Goal: Task Accomplishment & Management: Manage account settings

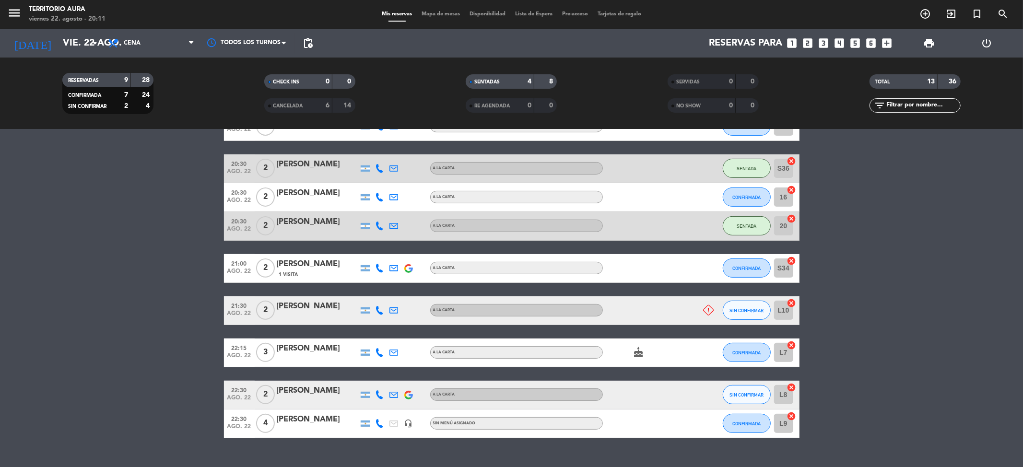
scroll to position [175, 0]
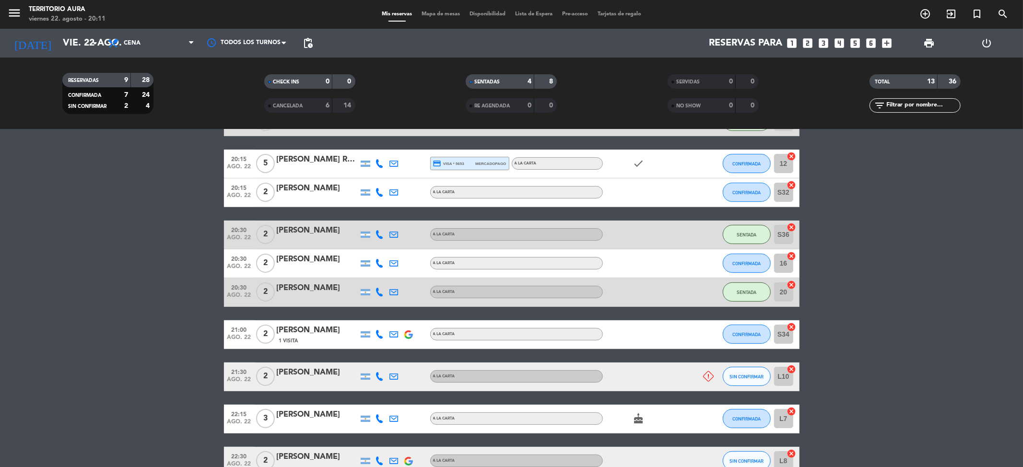
click at [707, 376] on icon at bounding box center [708, 376] width 11 height 11
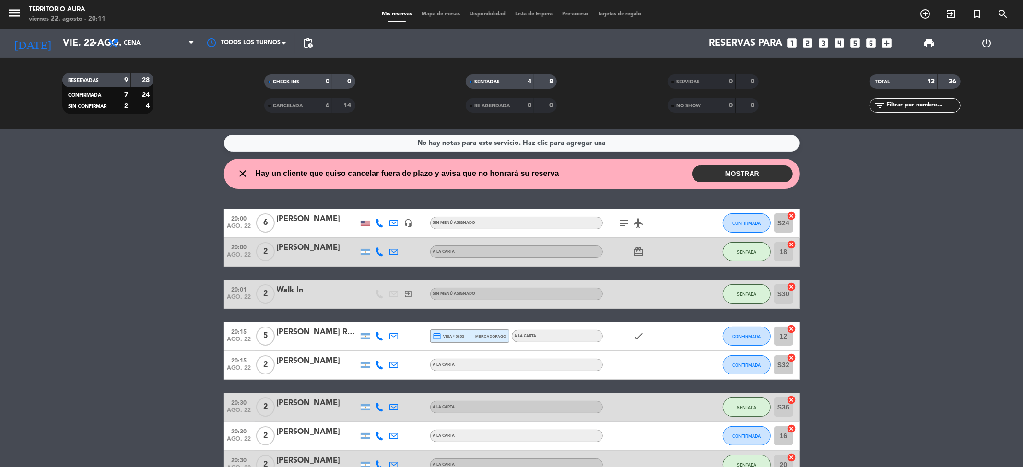
scroll to position [0, 0]
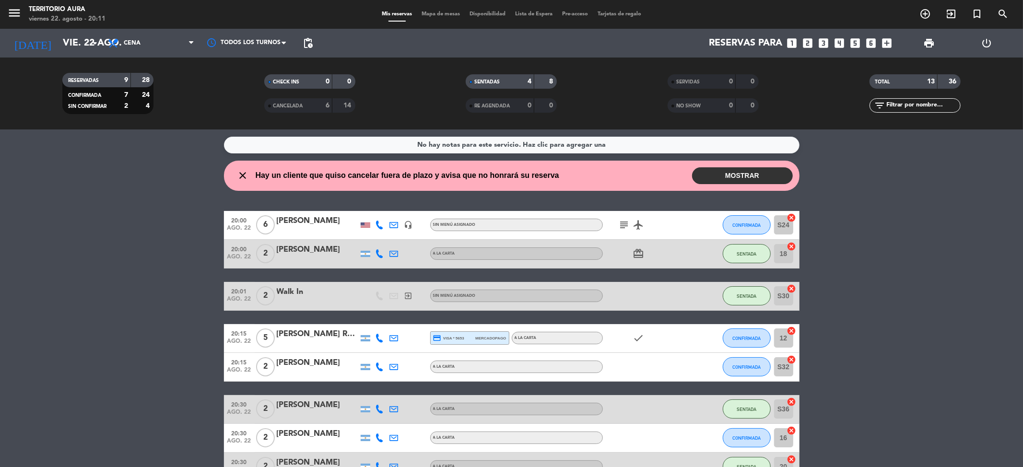
click at [701, 179] on button "MOSTRAR" at bounding box center [742, 175] width 101 height 17
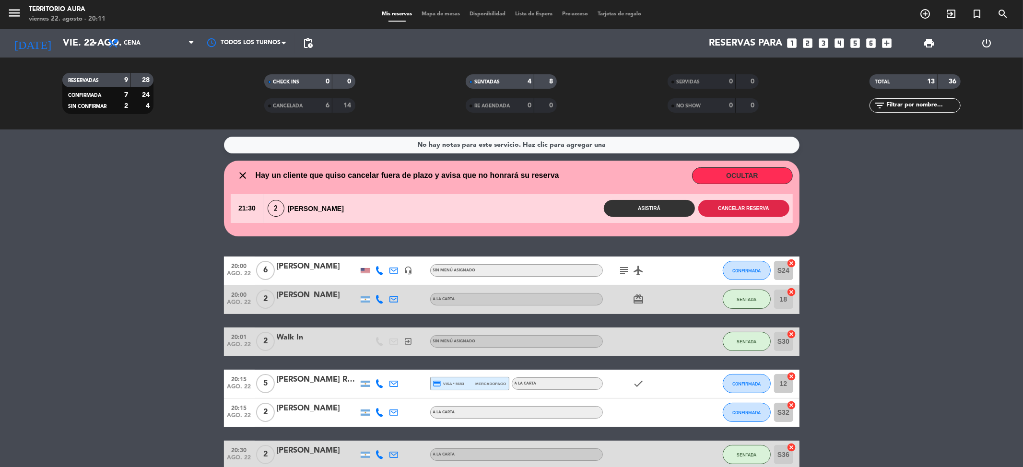
click at [753, 206] on button "Cancelar reserva" at bounding box center [743, 208] width 91 height 17
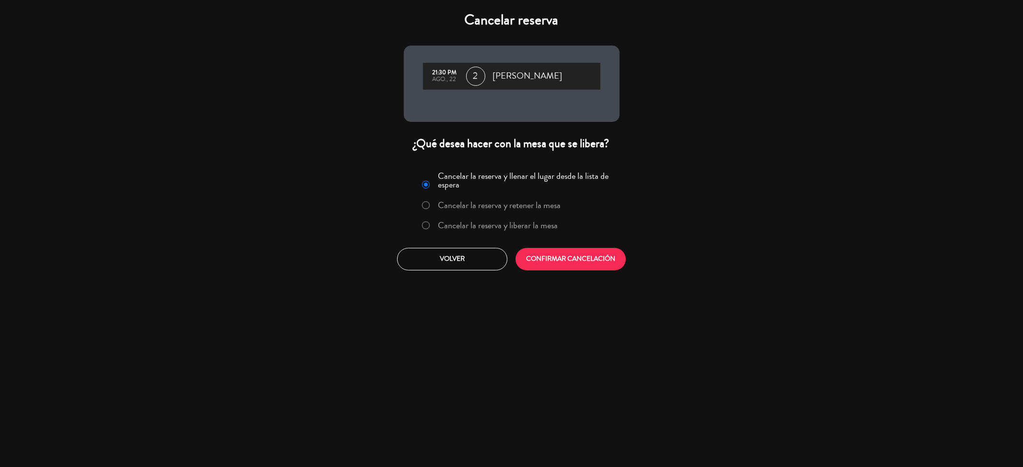
click at [482, 223] on label "Cancelar la reserva y liberar la mesa" at bounding box center [498, 225] width 120 height 9
click at [543, 248] on button "CONFIRMAR CANCELACIÓN" at bounding box center [570, 259] width 110 height 23
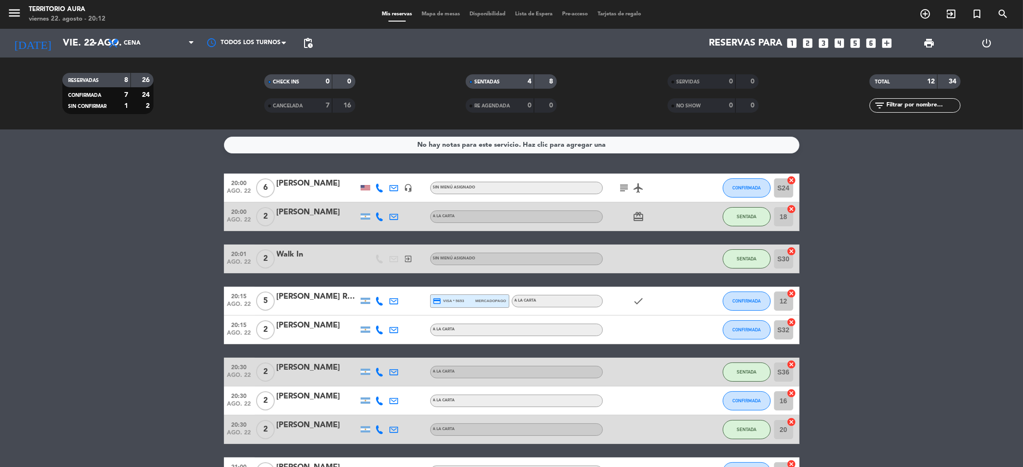
click at [434, 16] on span "Mapa de mesas" at bounding box center [441, 14] width 48 height 5
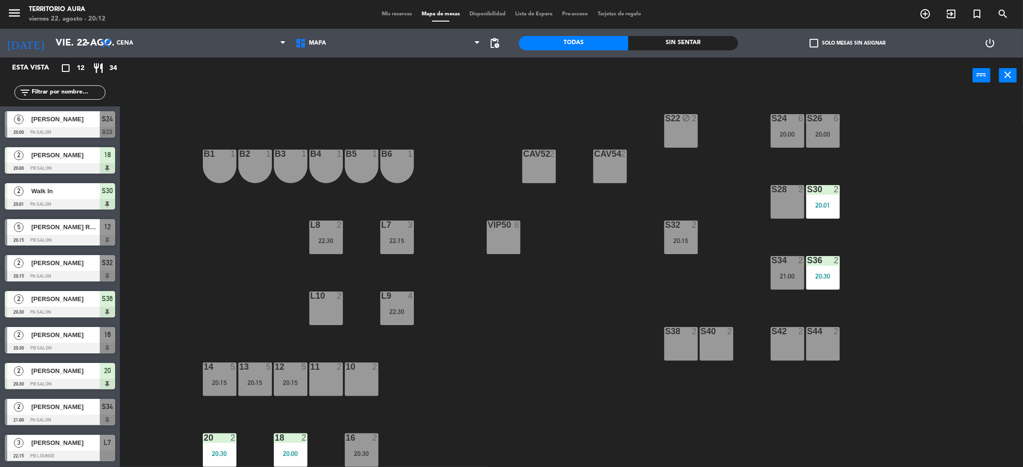
click at [388, 10] on div "Mis reservas Mapa de mesas Disponibilidad Lista de Espera Pre-acceso Tarjetas d…" at bounding box center [511, 14] width 269 height 9
click at [385, 13] on span "Mis reservas" at bounding box center [397, 14] width 40 height 5
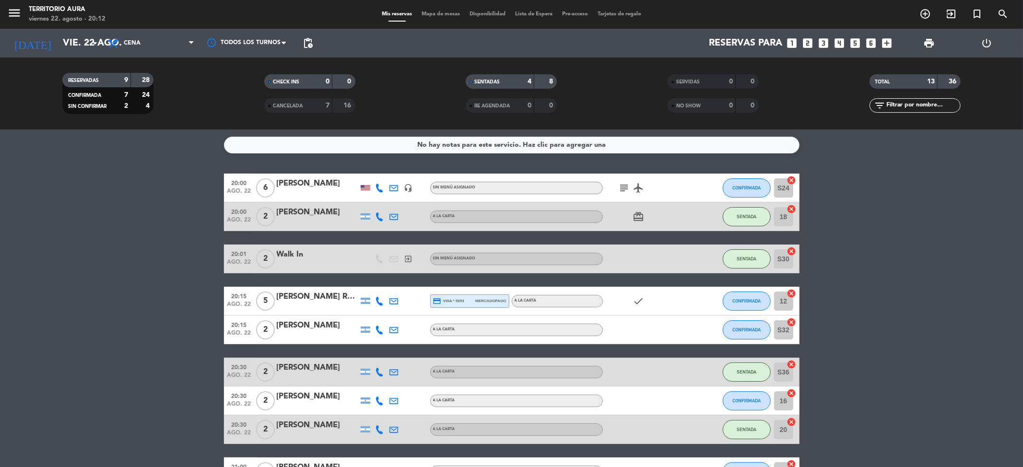
click at [165, 307] on bookings-row "20:00 ago. 22 6 [PERSON_NAME] headset_mic Sin menú asignado subject airplanemod…" at bounding box center [511, 401] width 1023 height 455
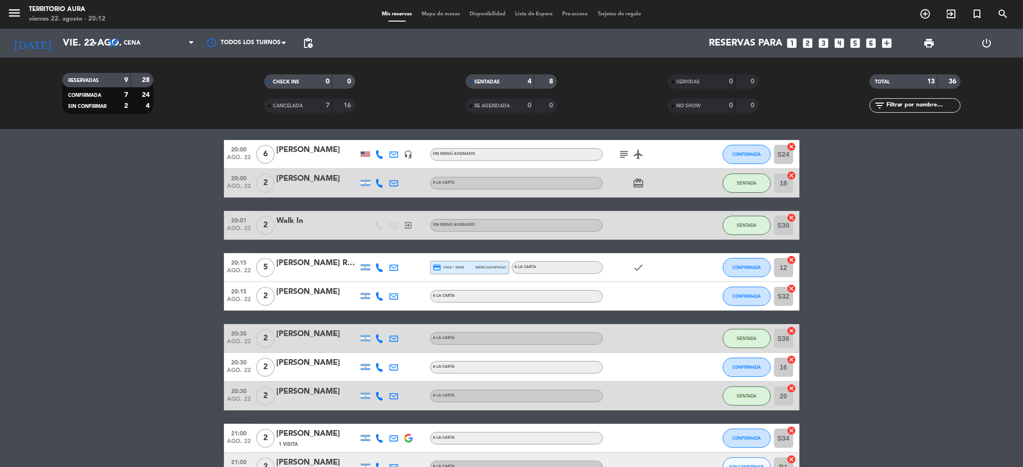
scroll to position [85, 0]
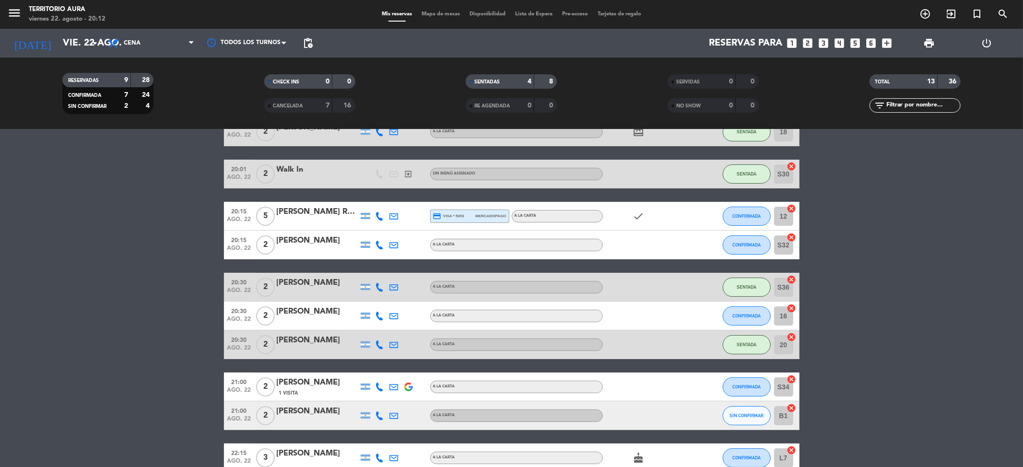
click at [442, 14] on span "Mapa de mesas" at bounding box center [441, 14] width 48 height 5
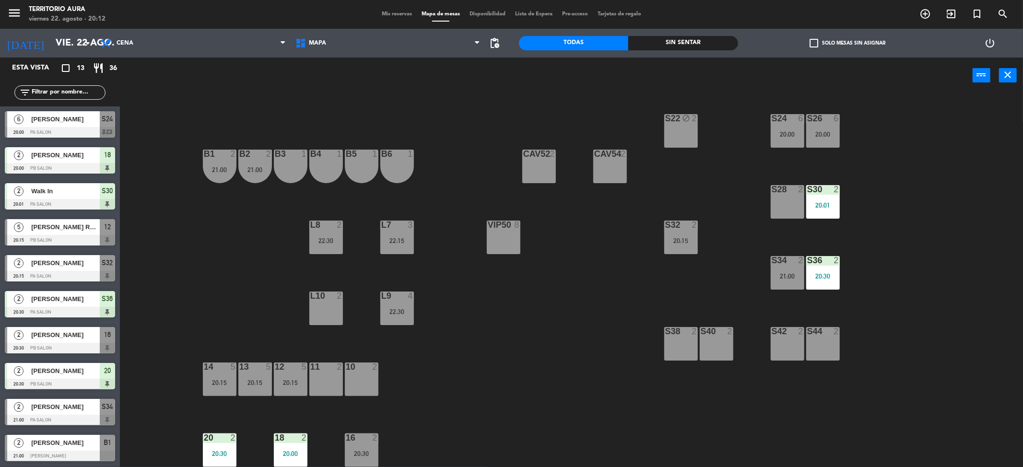
click at [397, 12] on span "Mis reservas" at bounding box center [397, 14] width 40 height 5
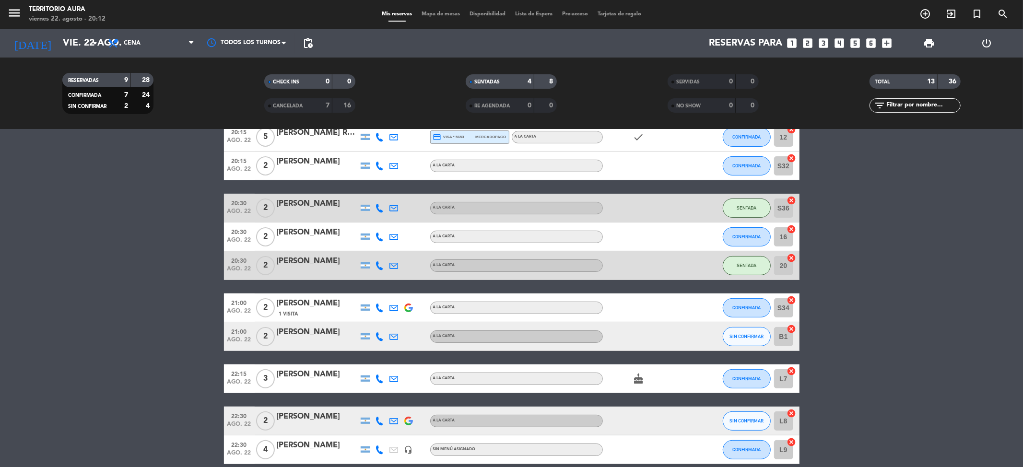
scroll to position [208, 0]
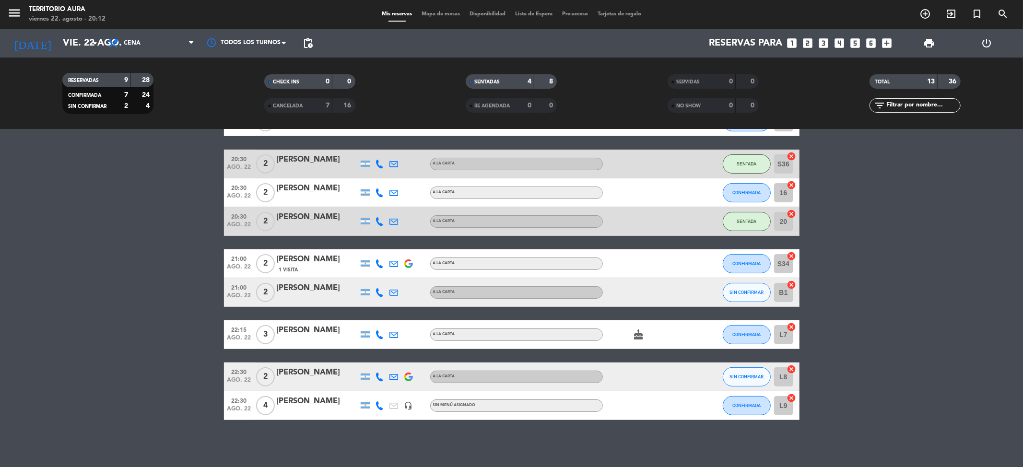
click at [438, 18] on div "Mis reservas Mapa de mesas Disponibilidad Lista de Espera Pre-acceso Tarjetas d…" at bounding box center [511, 14] width 269 height 9
click at [434, 14] on span "Mapa de mesas" at bounding box center [441, 14] width 48 height 5
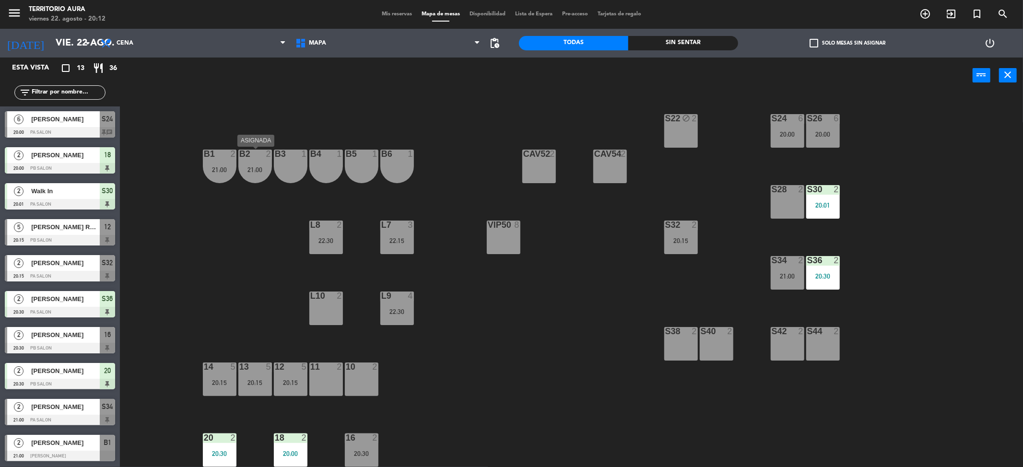
click at [265, 166] on div "21:00" at bounding box center [255, 169] width 34 height 7
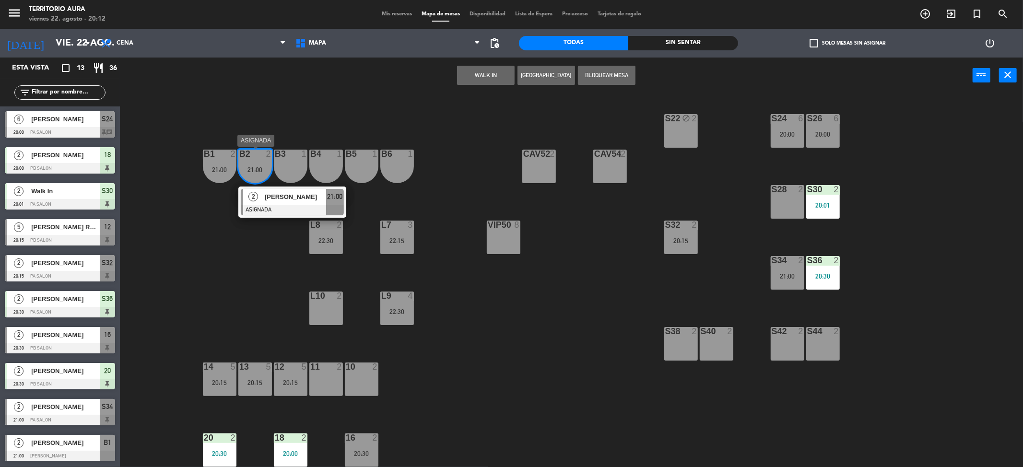
click at [269, 197] on span "[PERSON_NAME]" at bounding box center [295, 197] width 61 height 10
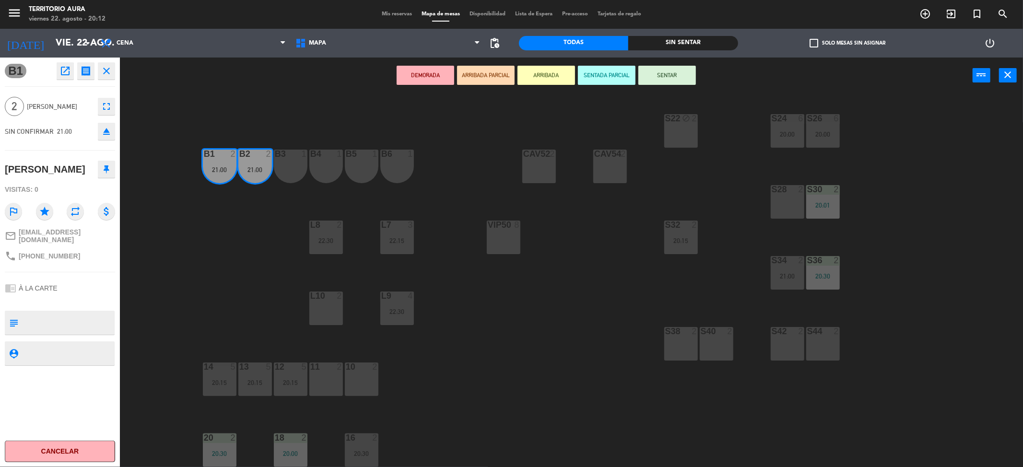
click at [798, 200] on div "S28 2" at bounding box center [788, 202] width 34 height 34
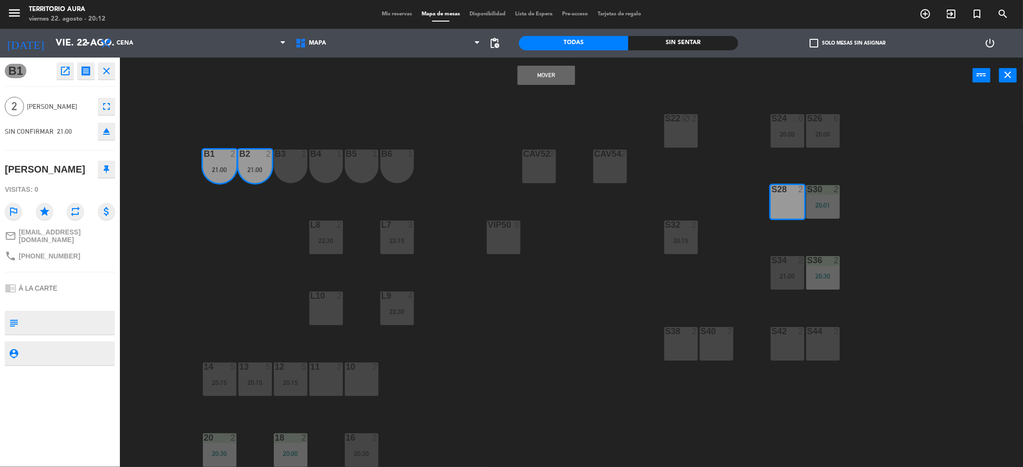
click at [549, 71] on button "Mover" at bounding box center [546, 75] width 58 height 19
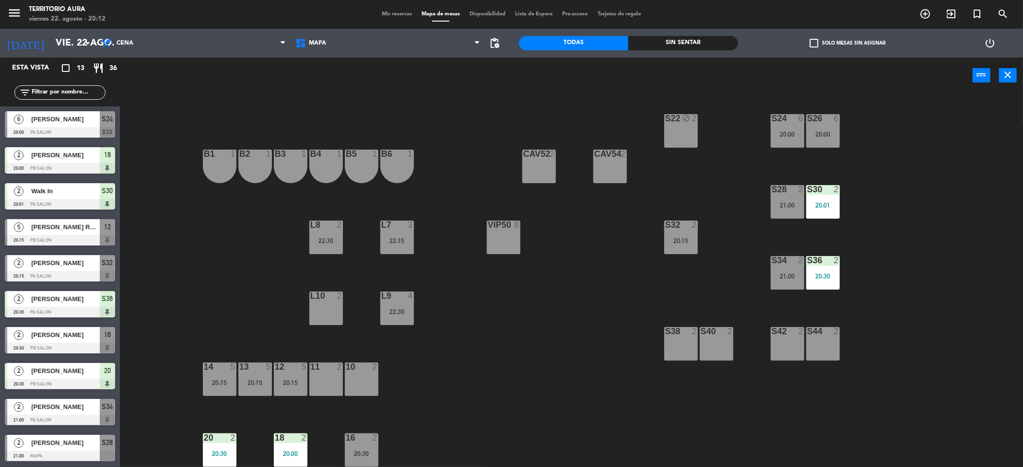
scroll to position [23, 0]
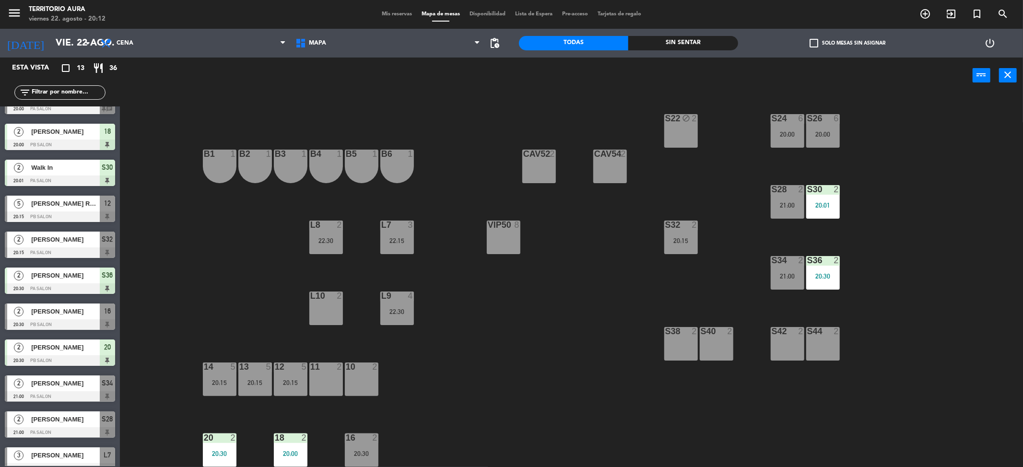
click at [393, 15] on span "Mis reservas" at bounding box center [397, 14] width 40 height 5
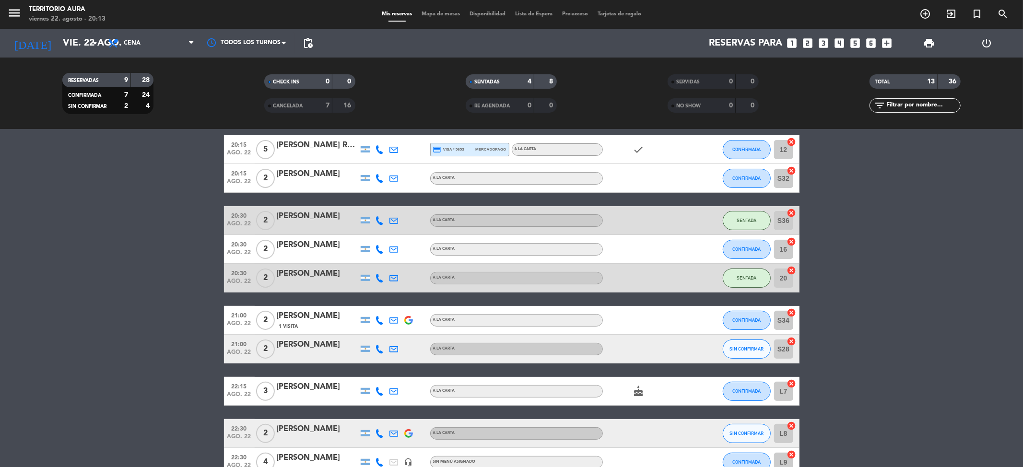
scroll to position [208, 0]
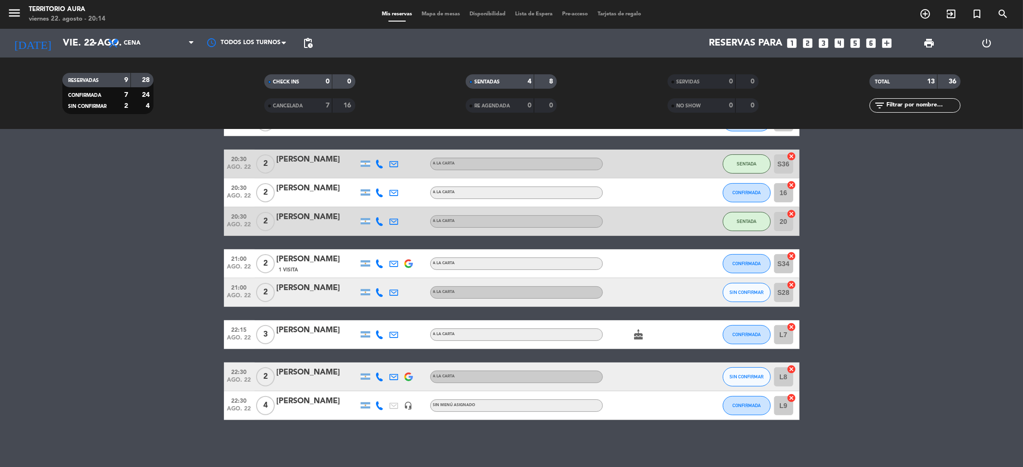
click at [442, 12] on span "Mapa de mesas" at bounding box center [441, 14] width 48 height 5
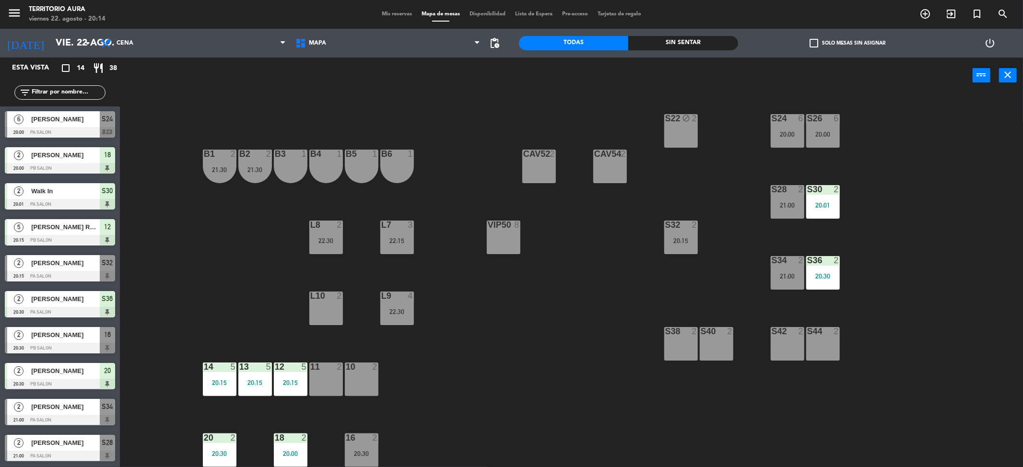
click at [590, 263] on div "S22 block 2 S24 6 20:00 S26 6 20:00 B3 1 B4 1 B5 1 B6 1 B1 2 21:30 B2 2 21:30 C…" at bounding box center [576, 284] width 893 height 374
click at [377, 16] on span "Mis reservas" at bounding box center [397, 14] width 40 height 5
